Goal: Information Seeking & Learning: Learn about a topic

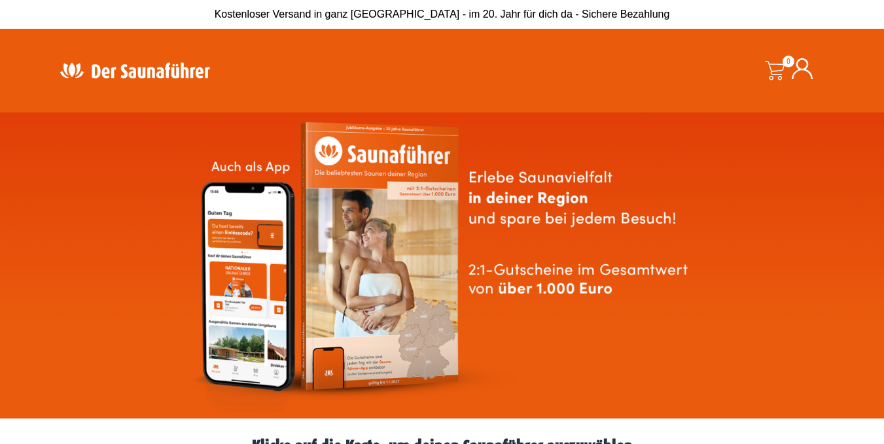
click at [810, 73] on icon at bounding box center [802, 68] width 21 height 21
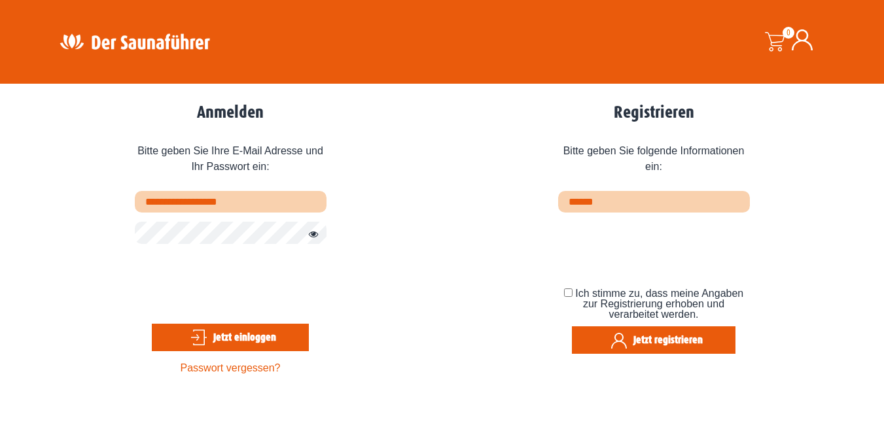
type input "**********"
click at [229, 367] on link "Passwort vergessen?" at bounding box center [231, 367] width 100 height 11
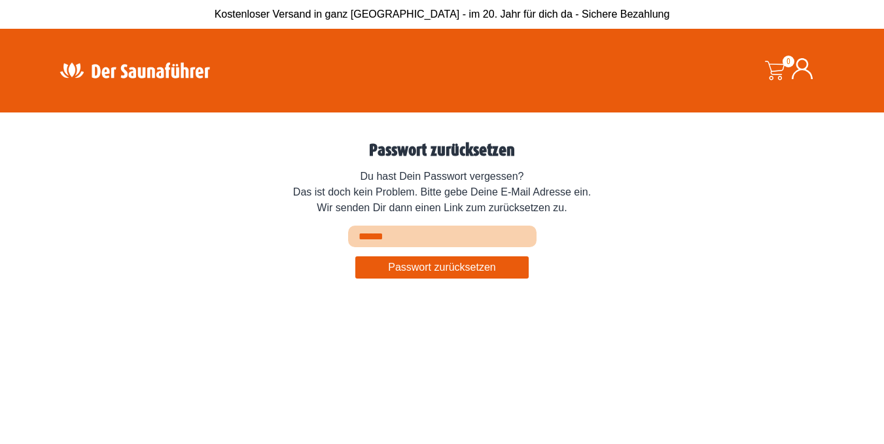
click at [386, 239] on input "Email Address or Username" at bounding box center [442, 237] width 188 height 22
type input "**********"
click at [419, 270] on button "Passwort zurücksetzen" at bounding box center [441, 267] width 173 height 22
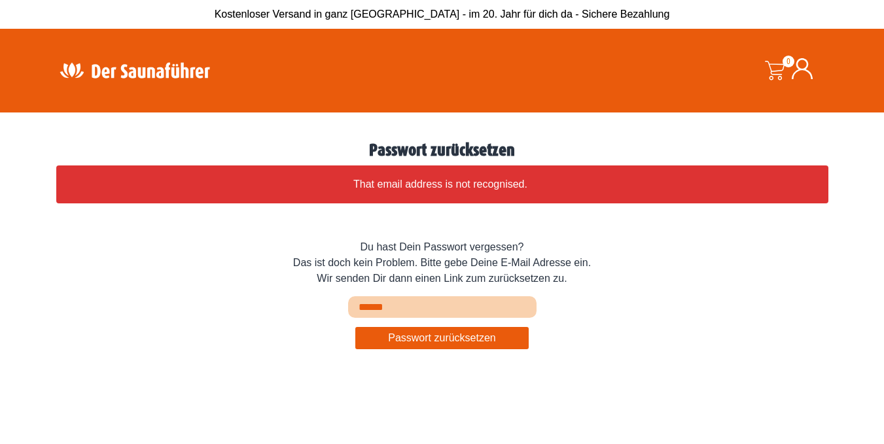
click at [158, 65] on img at bounding box center [135, 71] width 170 height 26
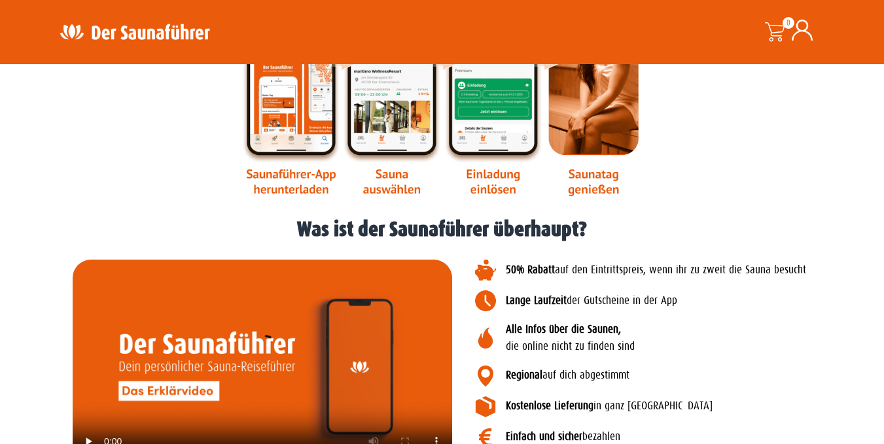
scroll to position [1570, 0]
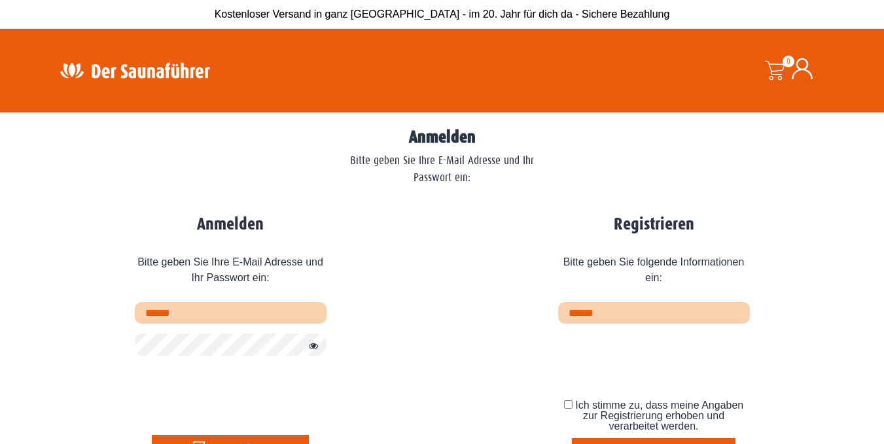
click at [94, 73] on img at bounding box center [135, 71] width 170 height 26
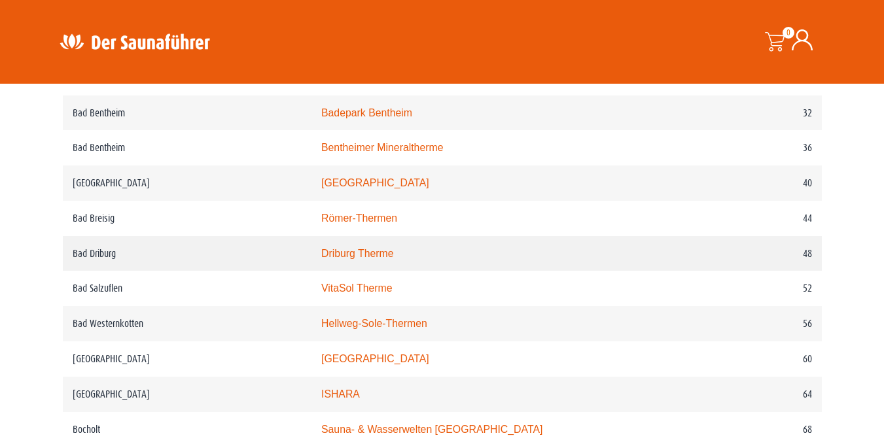
scroll to position [814, 0]
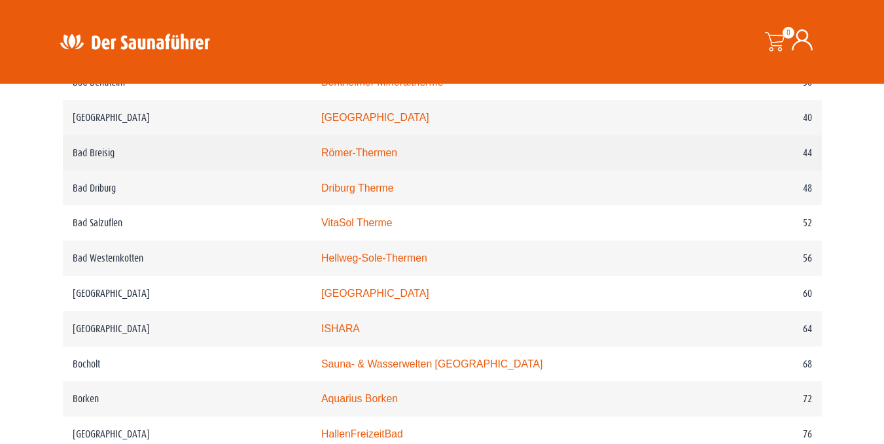
click at [380, 150] on link "Römer-Thermen" at bounding box center [359, 152] width 76 height 11
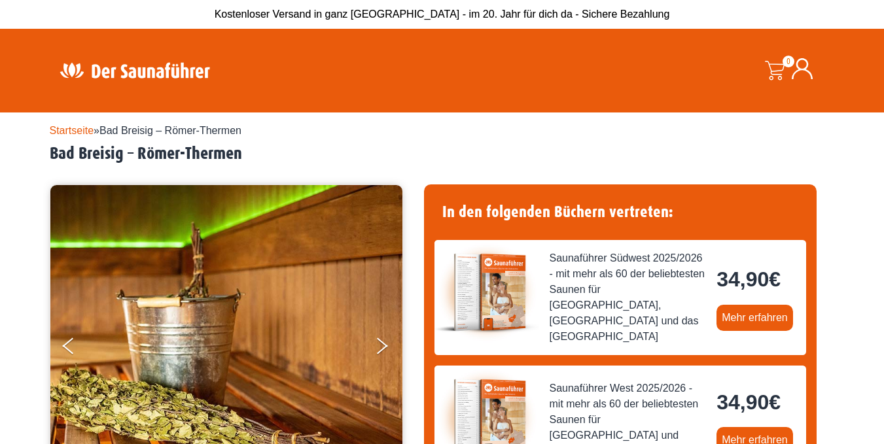
click at [123, 74] on img at bounding box center [135, 71] width 170 height 26
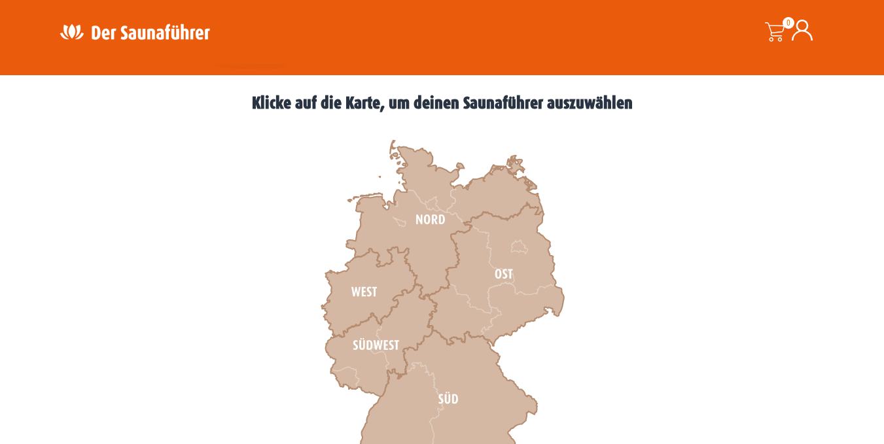
scroll to position [458, 0]
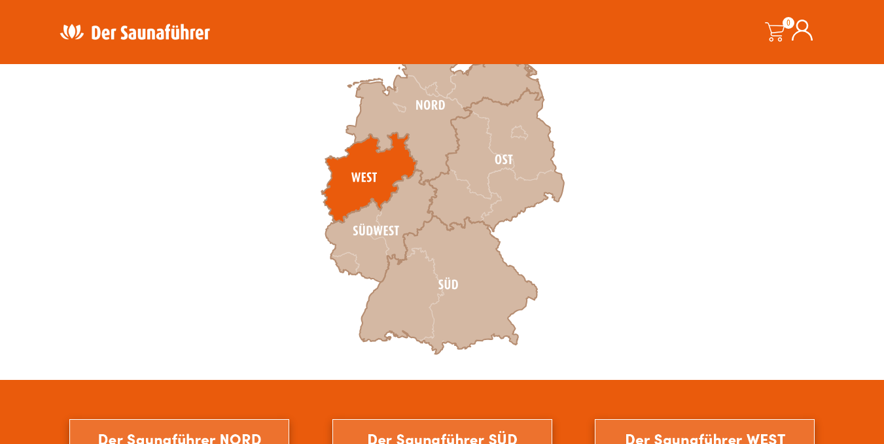
click at [372, 157] on icon at bounding box center [369, 178] width 96 height 90
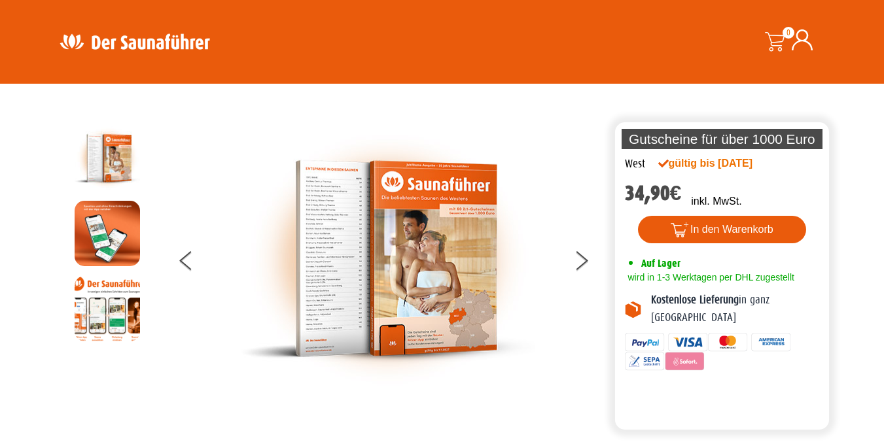
scroll to position [604, 0]
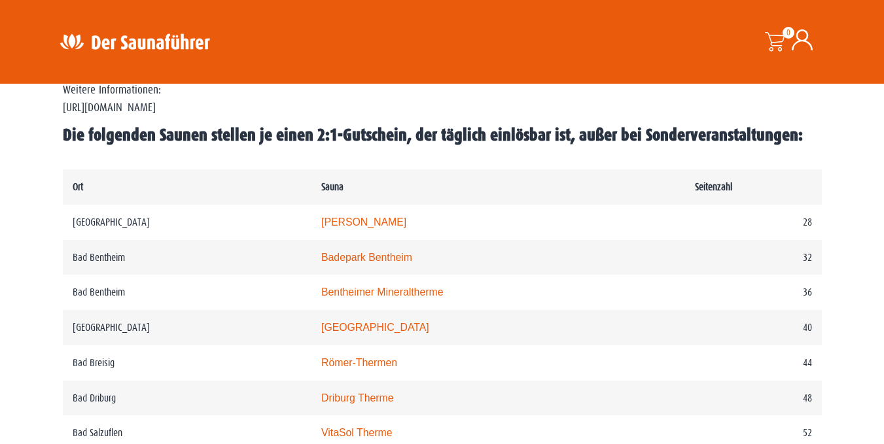
click at [113, 35] on img at bounding box center [135, 42] width 170 height 26
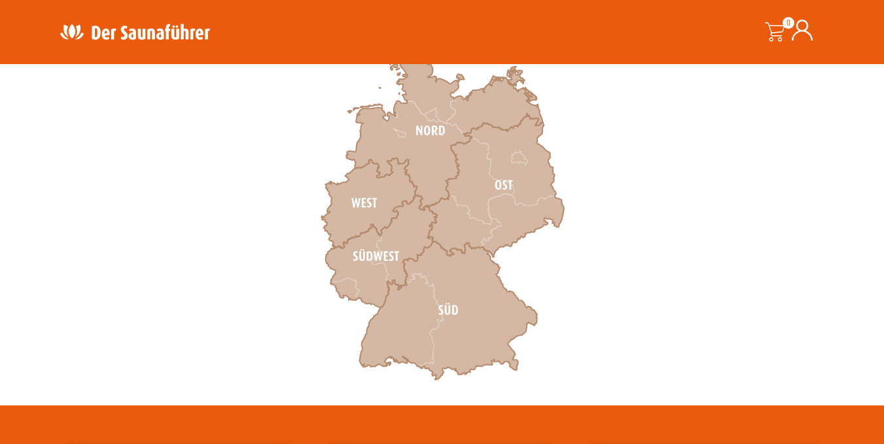
scroll to position [458, 0]
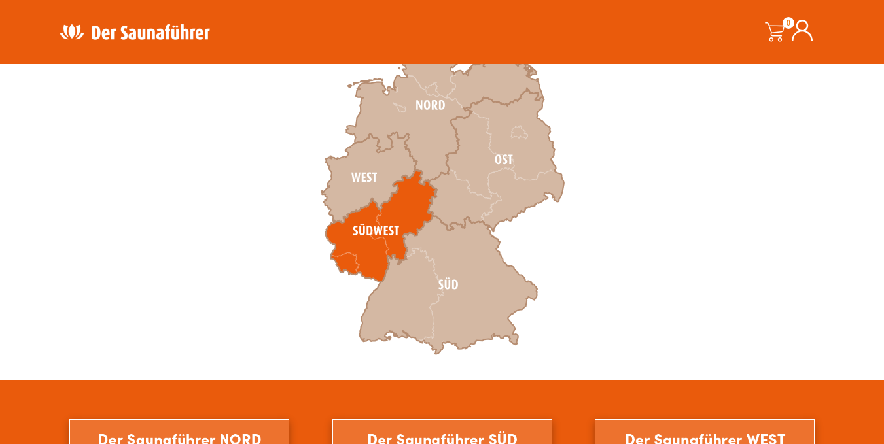
click at [397, 228] on icon at bounding box center [380, 226] width 111 height 113
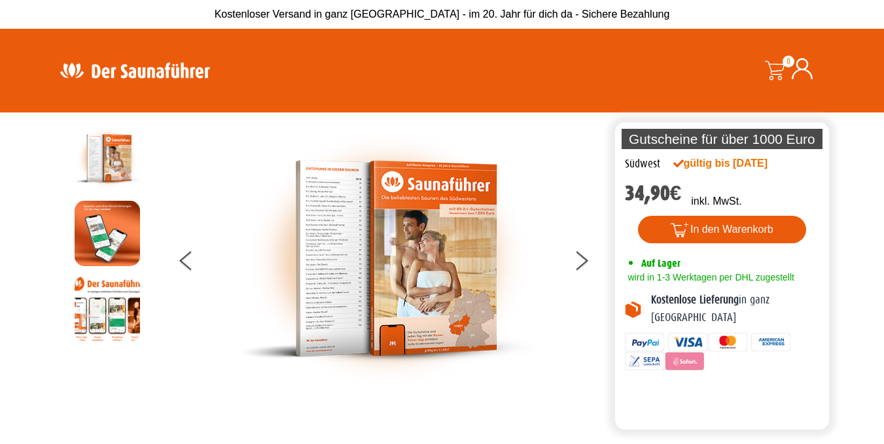
click at [130, 67] on img at bounding box center [135, 71] width 170 height 26
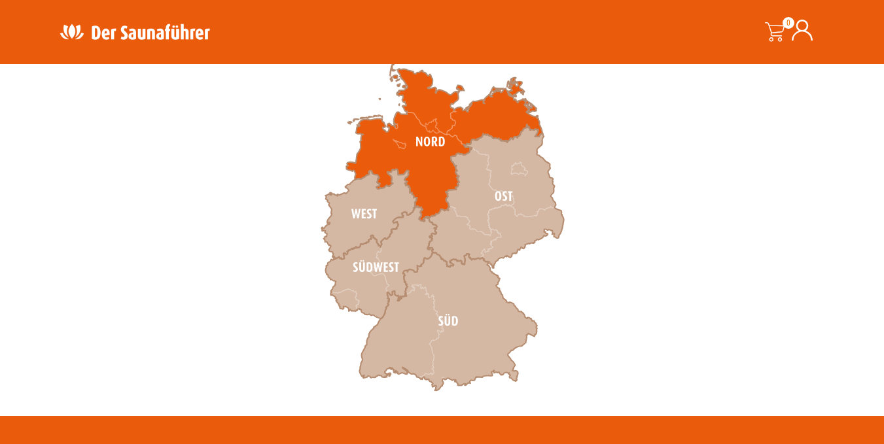
click at [428, 180] on icon at bounding box center [444, 142] width 196 height 159
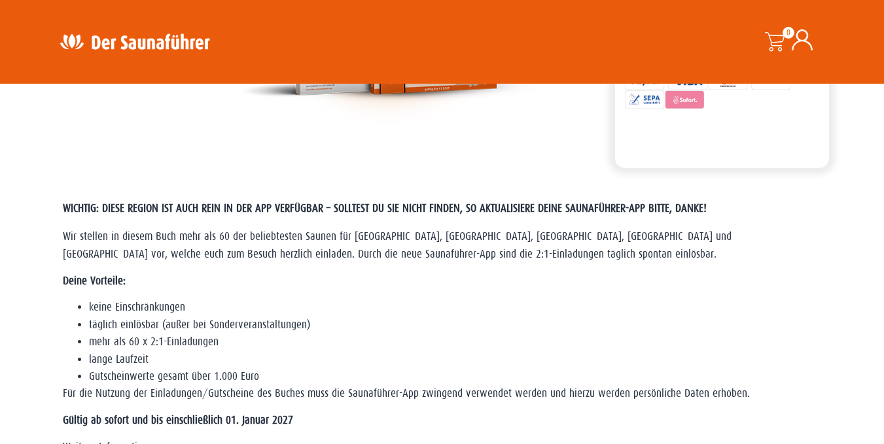
scroll to position [589, 0]
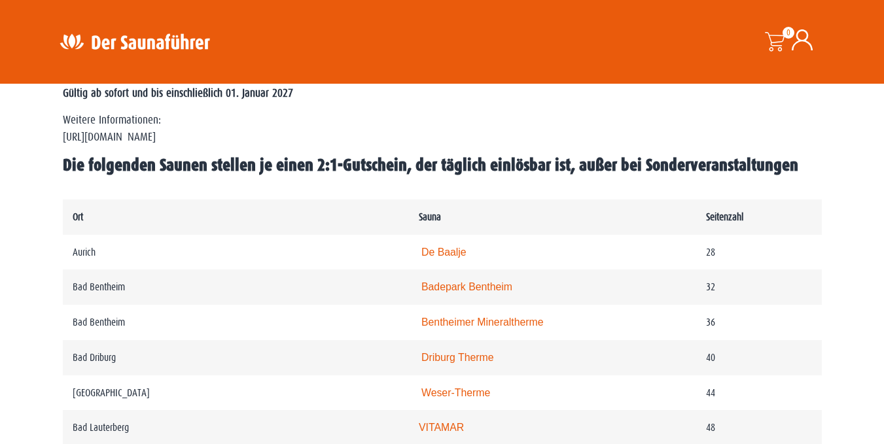
click at [137, 46] on img at bounding box center [135, 42] width 170 height 26
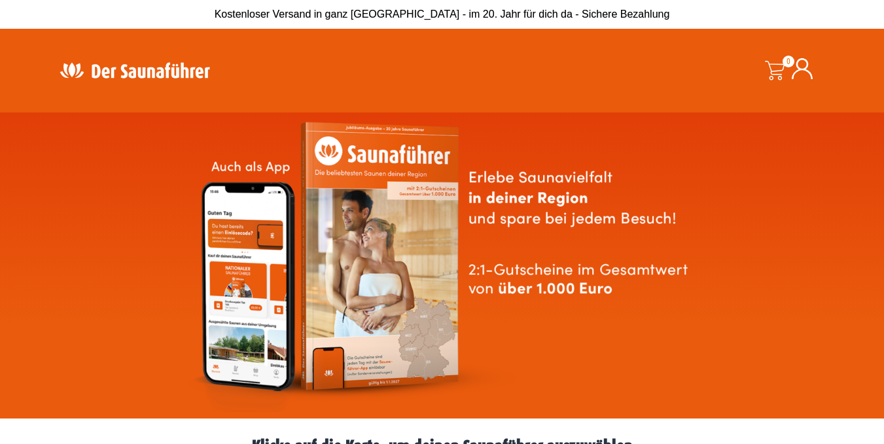
click at [132, 76] on img at bounding box center [135, 71] width 170 height 26
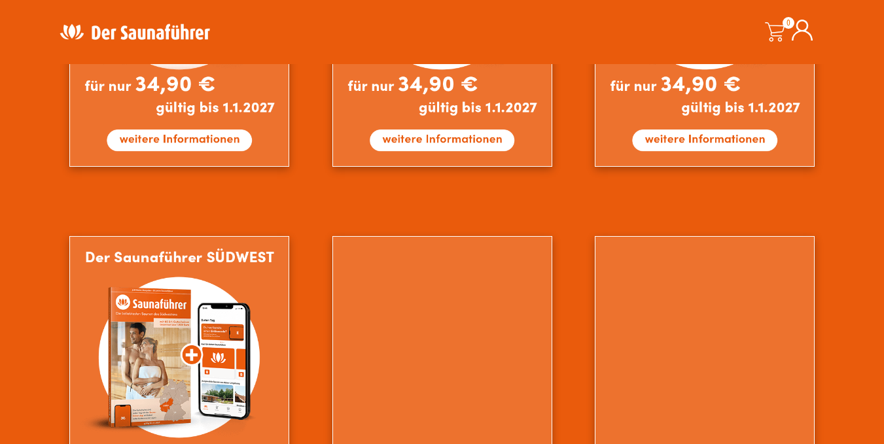
scroll to position [1047, 0]
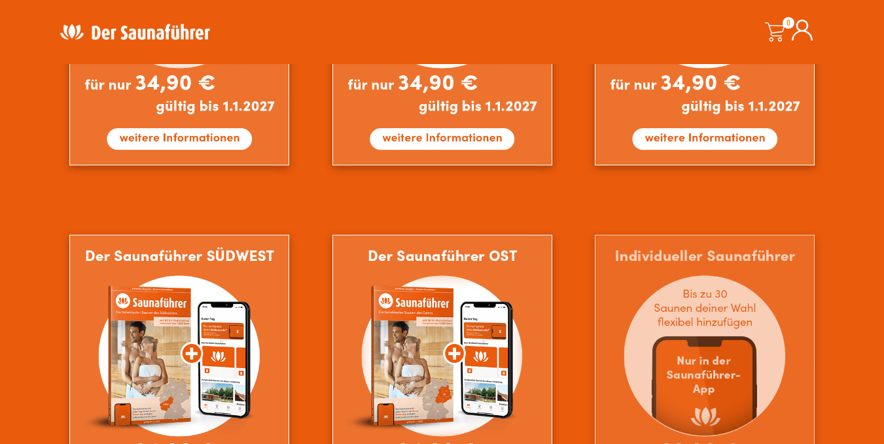
click at [707, 339] on img at bounding box center [705, 384] width 220 height 299
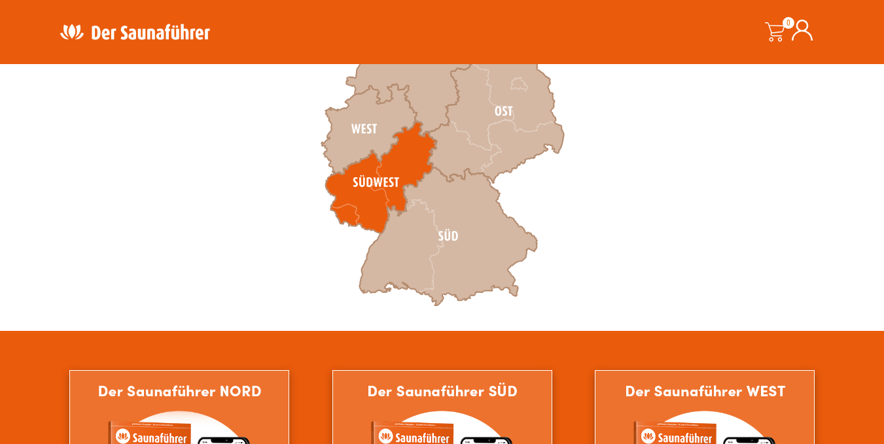
scroll to position [523, 0]
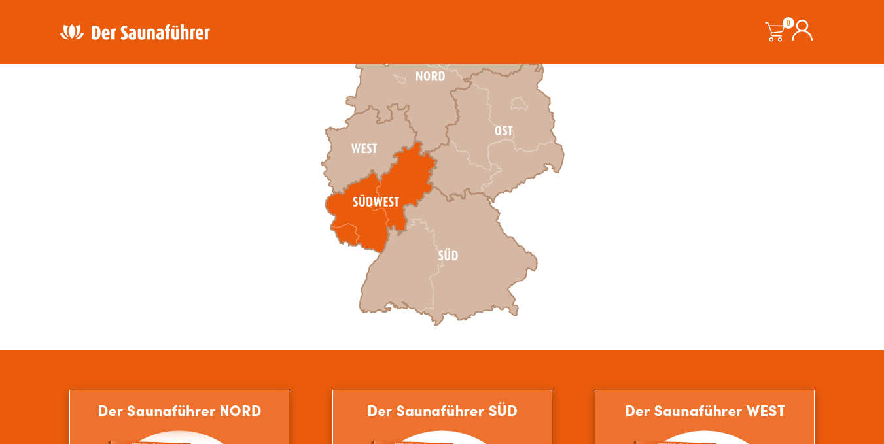
click at [402, 185] on icon at bounding box center [380, 197] width 111 height 113
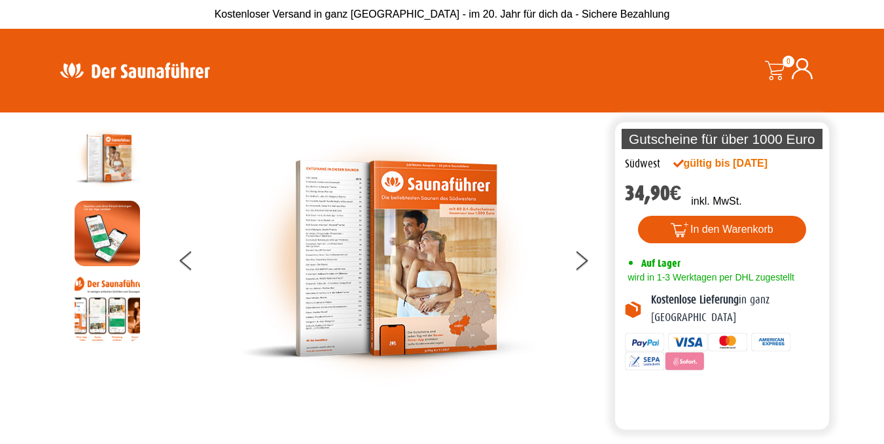
click at [118, 71] on img at bounding box center [135, 71] width 170 height 26
click at [158, 73] on img at bounding box center [135, 71] width 170 height 26
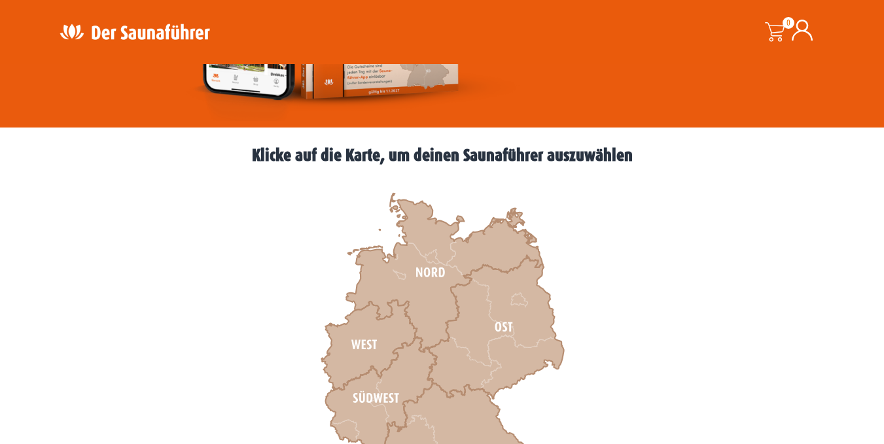
click at [425, 303] on icon at bounding box center [444, 273] width 196 height 159
